Goal: Task Accomplishment & Management: Use online tool/utility

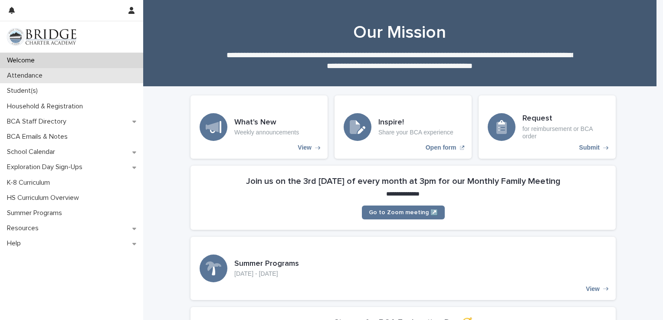
click at [43, 72] on p "Attendance" at bounding box center [26, 76] width 46 height 8
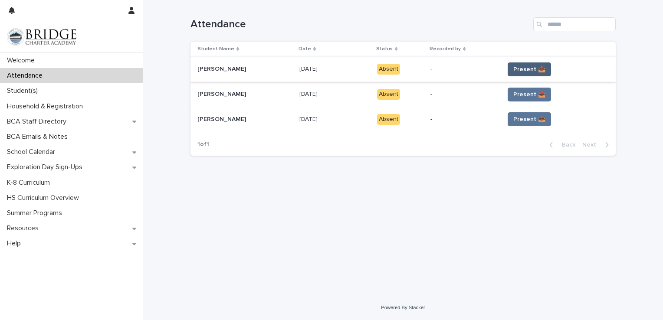
click at [533, 68] on span "Present 📥" at bounding box center [530, 69] width 32 height 9
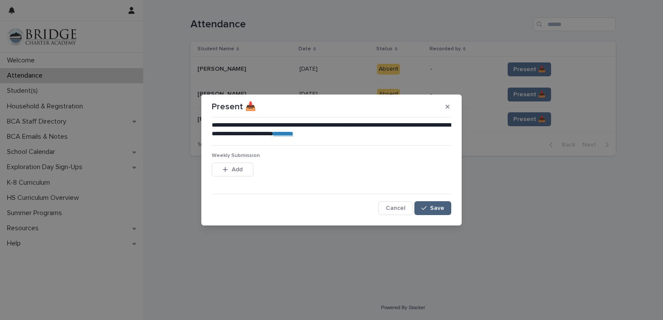
click at [430, 210] on div "button" at bounding box center [426, 208] width 9 height 6
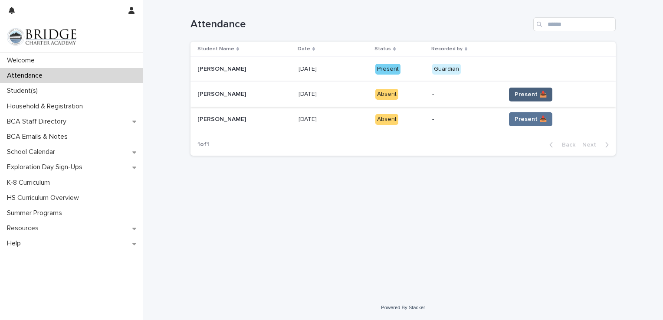
click at [526, 95] on span "Present 📥" at bounding box center [531, 94] width 32 height 9
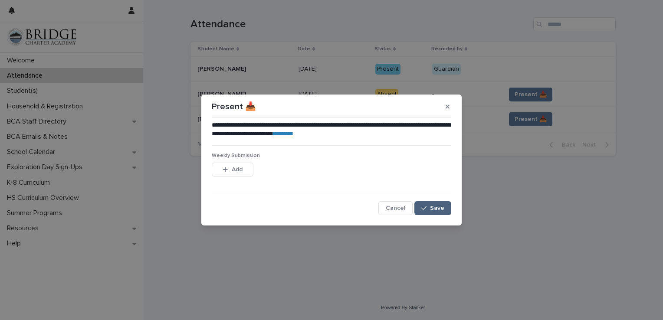
click at [426, 208] on icon "button" at bounding box center [424, 208] width 5 height 6
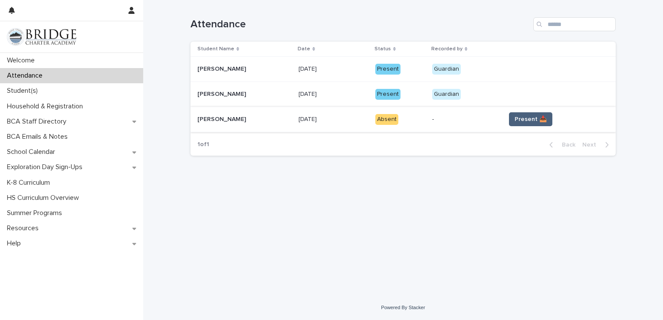
click at [529, 118] on span "Present 📥" at bounding box center [531, 119] width 32 height 9
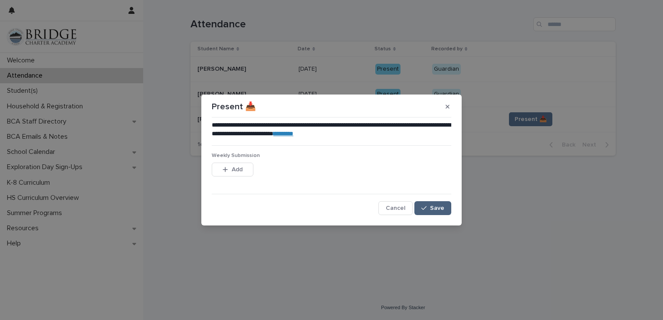
click at [439, 210] on span "Save" at bounding box center [437, 208] width 14 height 6
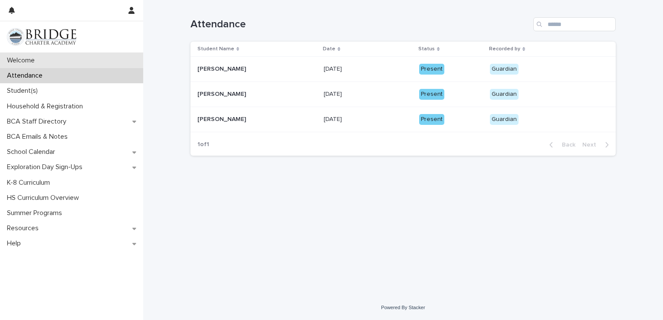
click at [28, 62] on p "Welcome" at bounding box center [22, 60] width 38 height 8
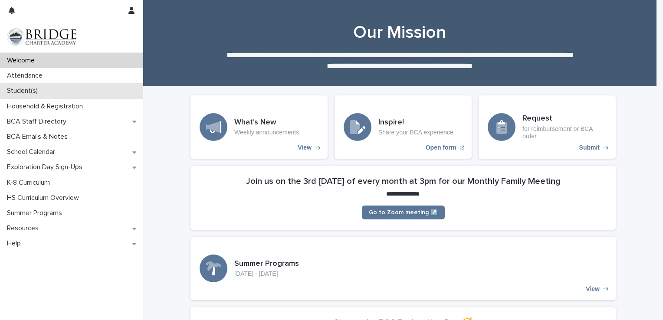
click at [27, 88] on p "Student(s)" at bounding box center [23, 91] width 41 height 8
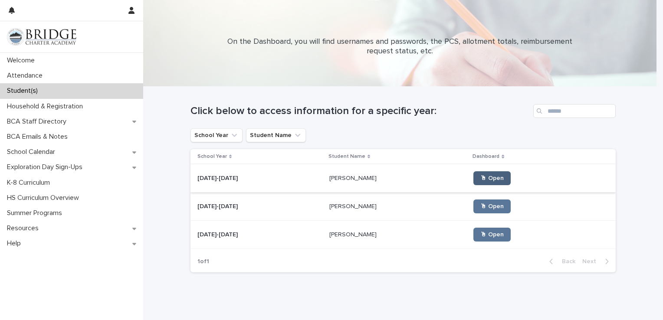
click at [481, 176] on span "🖱 Open" at bounding box center [492, 178] width 23 height 6
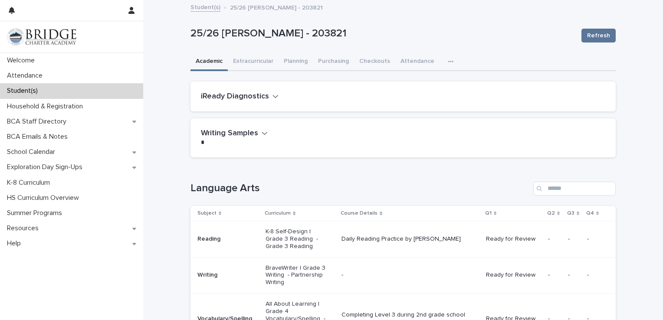
click at [273, 87] on div "iReady Diagnostics" at bounding box center [404, 97] width 426 height 30
click at [264, 96] on h2 "iReady Diagnostics" at bounding box center [235, 97] width 68 height 10
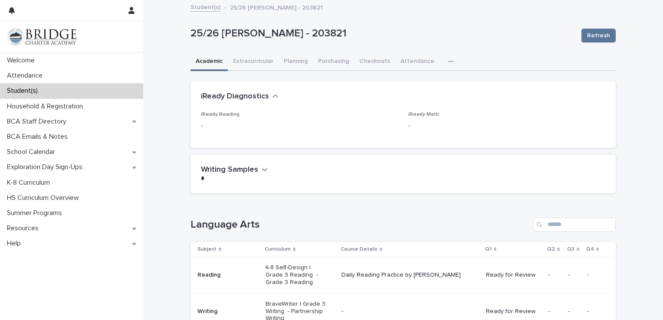
click at [264, 96] on h2 "iReady Diagnostics" at bounding box center [235, 97] width 68 height 10
